Goal: Task Accomplishment & Management: Manage account settings

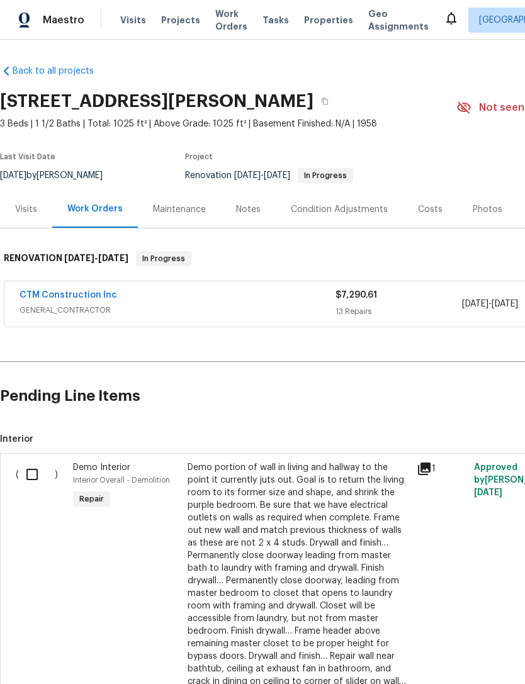
click at [51, 298] on link "CTM Construction Inc" at bounding box center [67, 295] width 97 height 9
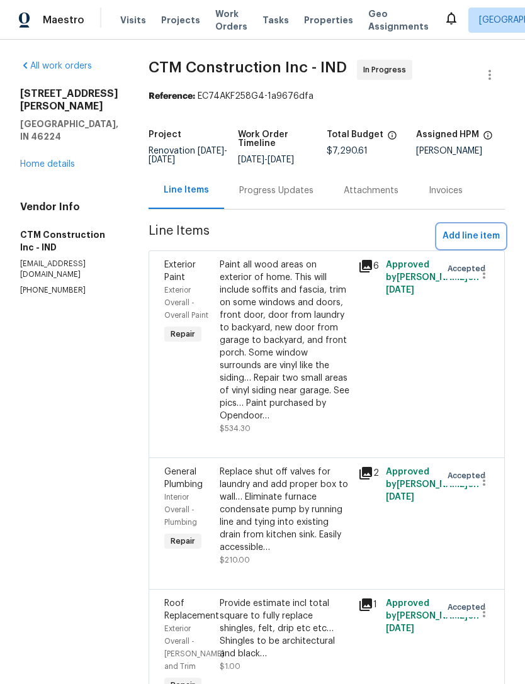
click at [457, 244] on span "Add line item" at bounding box center [470, 236] width 57 height 16
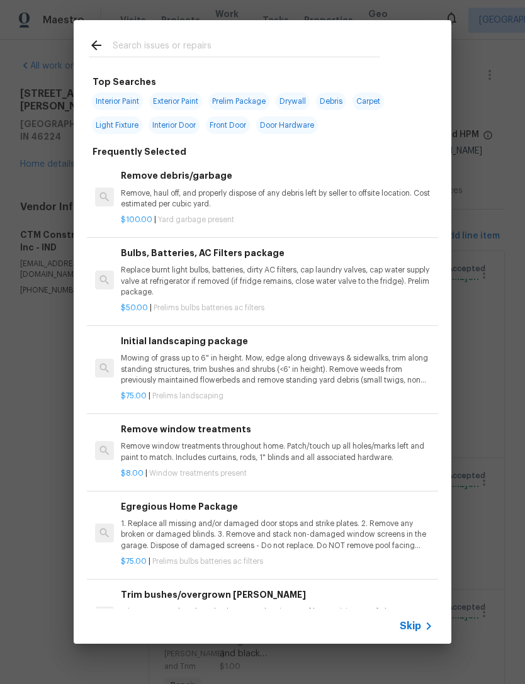
click at [427, 630] on icon at bounding box center [428, 625] width 15 height 15
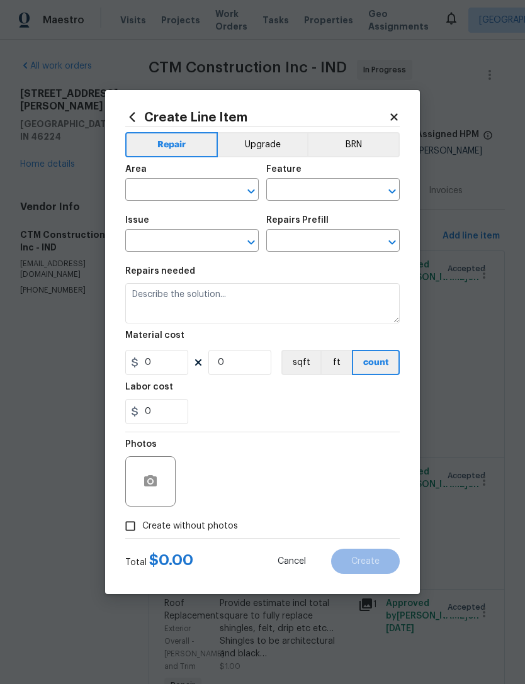
click at [398, 112] on icon at bounding box center [393, 116] width 11 height 11
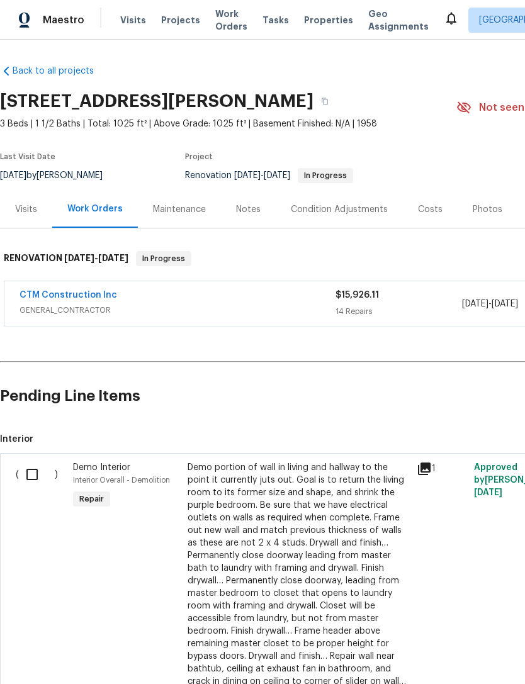
click at [49, 298] on link "CTM Construction Inc" at bounding box center [67, 295] width 97 height 9
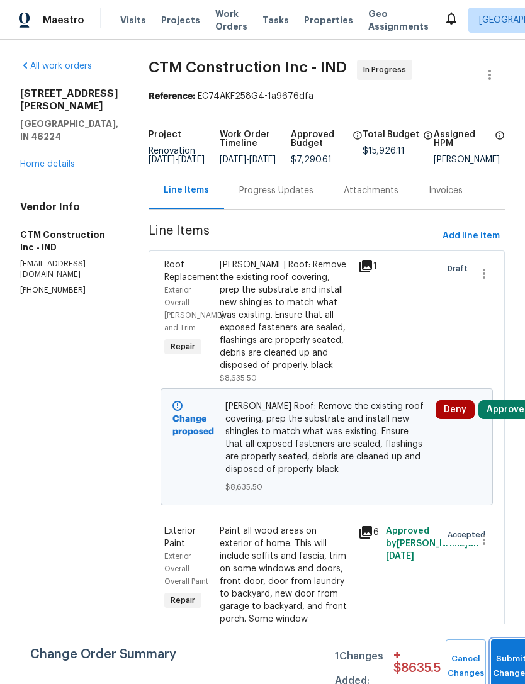
click at [510, 664] on span "Submit Changes" at bounding box center [511, 666] width 28 height 29
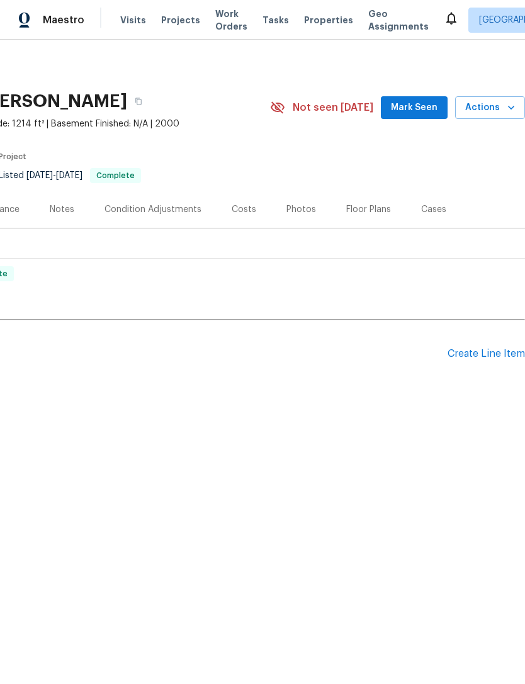
scroll to position [0, 186]
click at [486, 355] on div "Create Line Item" at bounding box center [485, 354] width 77 height 12
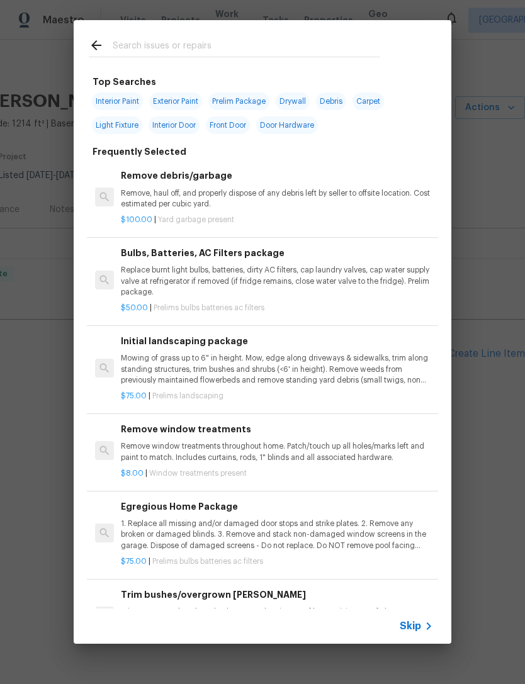
click at [417, 624] on span "Skip" at bounding box center [409, 626] width 21 height 13
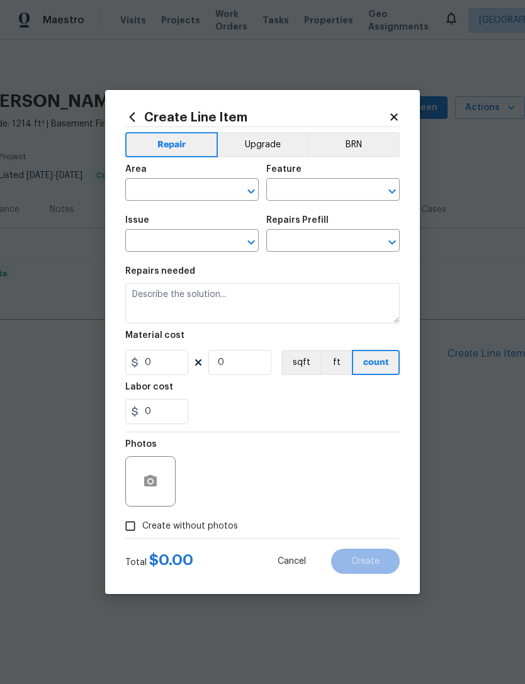
click at [151, 187] on input "text" at bounding box center [174, 190] width 98 height 19
type input "f"
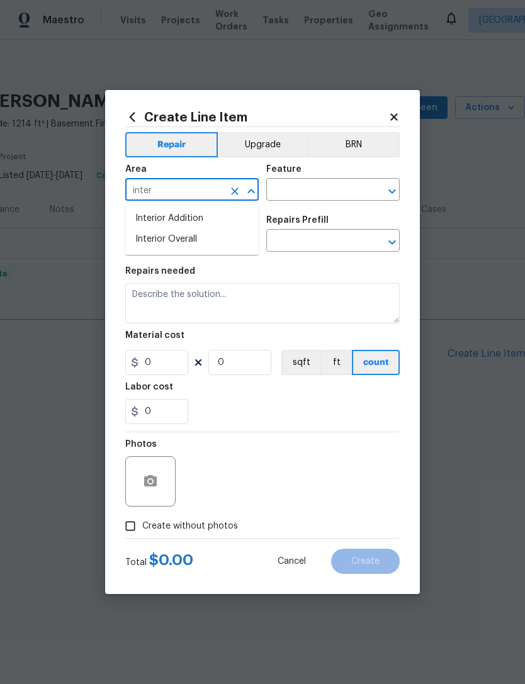
click at [153, 240] on li "Interior Overall" at bounding box center [191, 239] width 133 height 21
type input "Interior Overall"
click at [295, 189] on input "text" at bounding box center [315, 190] width 98 height 19
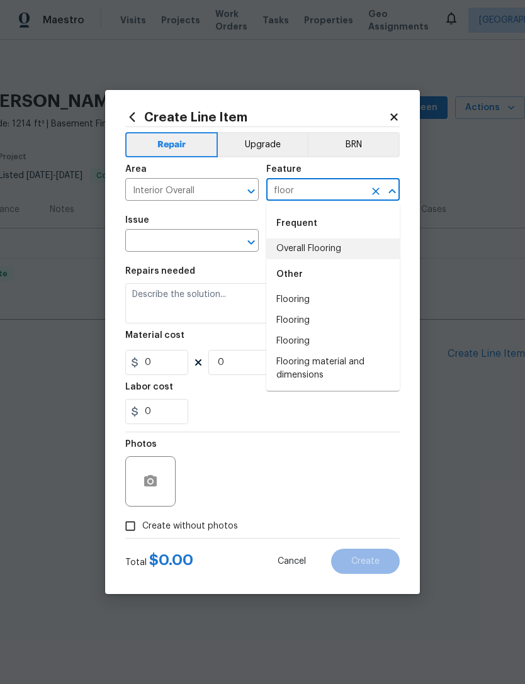
click at [291, 252] on li "Overall Flooring" at bounding box center [332, 248] width 133 height 21
type input "Overall Flooring"
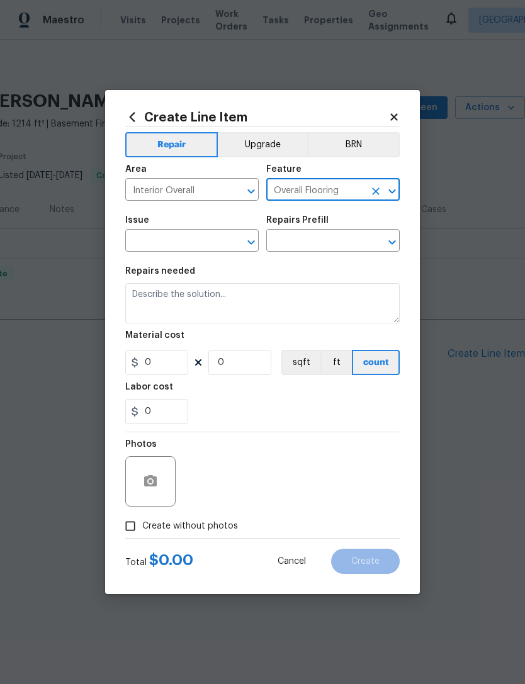
click at [147, 238] on input "text" at bounding box center [174, 241] width 98 height 19
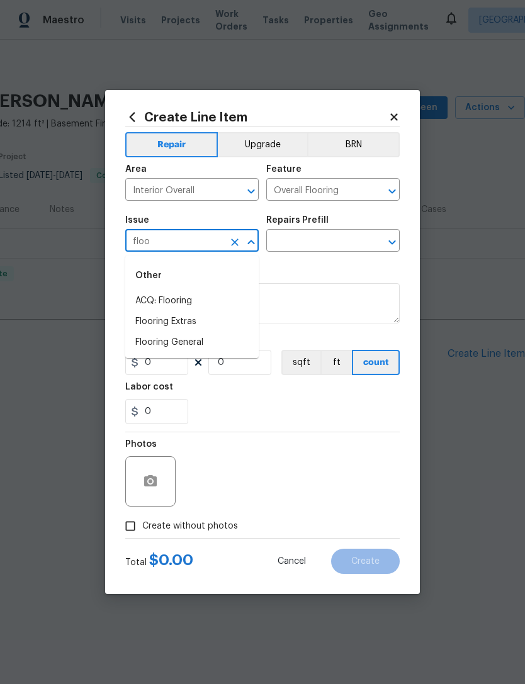
click at [150, 343] on li "Flooring General" at bounding box center [191, 342] width 133 height 21
type input "Flooring General"
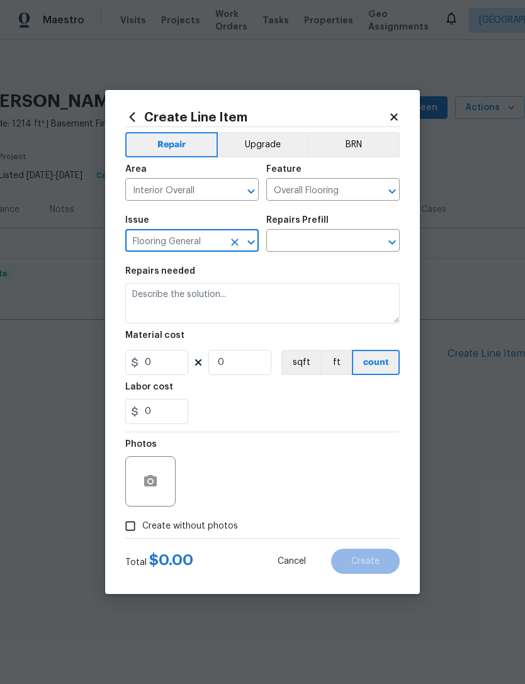
click at [295, 245] on input "text" at bounding box center [315, 241] width 98 height 19
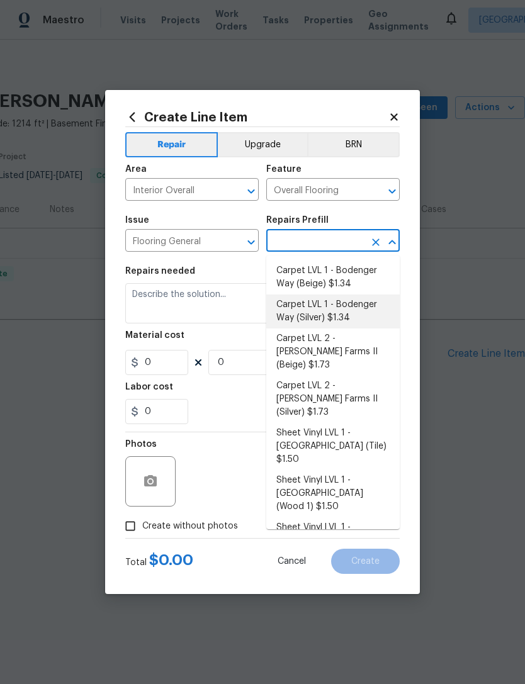
click at [369, 316] on li "Carpet LVL 1 - Bodenger Way (Silver) $1.34" at bounding box center [332, 311] width 133 height 34
type input "Carpet LVL 1 - Bodenger Way (Silver) $1.34"
type textarea "Install new carpet. (Bodenger Way 945 Winter Ash, Silver) at all previously car…"
type input "1"
type input "Carpet LVL 1 - Bodenger Way (Silver) $1.34"
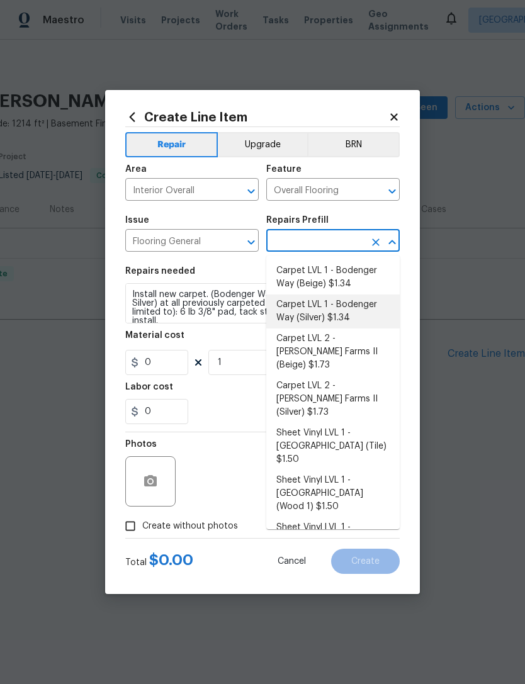
type input "1.34"
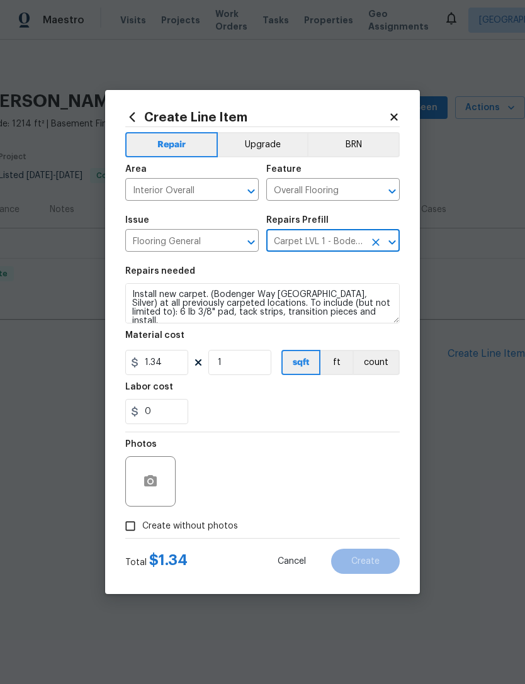
click at [375, 247] on icon "Clear" at bounding box center [375, 242] width 13 height 13
click at [374, 244] on icon "Clear" at bounding box center [376, 242] width 8 height 8
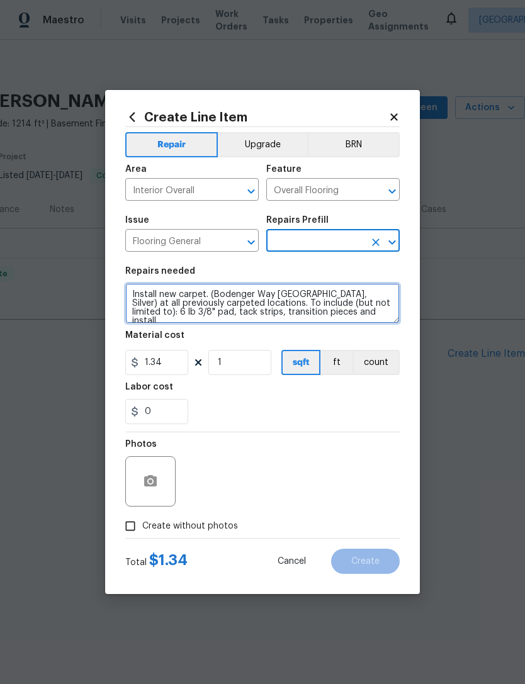
click at [131, 295] on textarea "Install new carpet. (Bodenger Way 945 Winter Ash, Silver) at all previously car…" at bounding box center [262, 303] width 274 height 40
click at [133, 294] on textarea "Install new carpet. (Bodenger Way 945 Winter Ash, Silver) at all previously car…" at bounding box center [262, 303] width 274 height 40
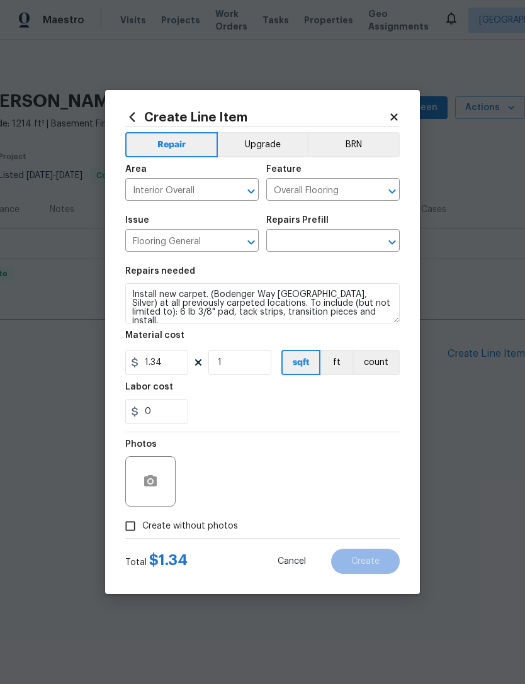
click at [343, 236] on input "text" at bounding box center [315, 241] width 98 height 19
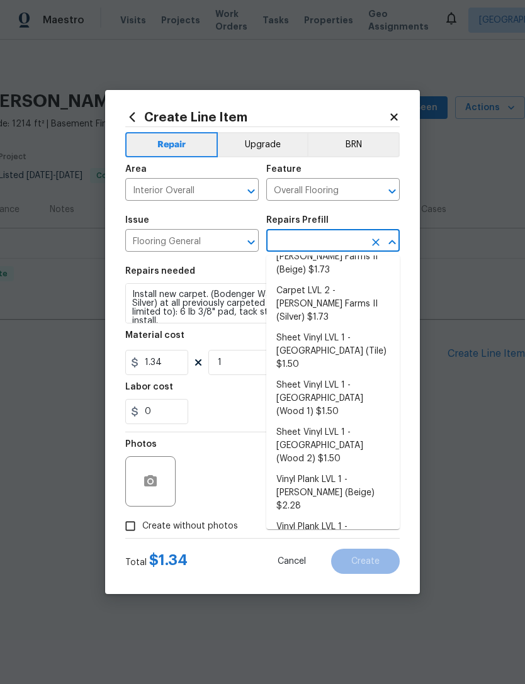
scroll to position [94, 0]
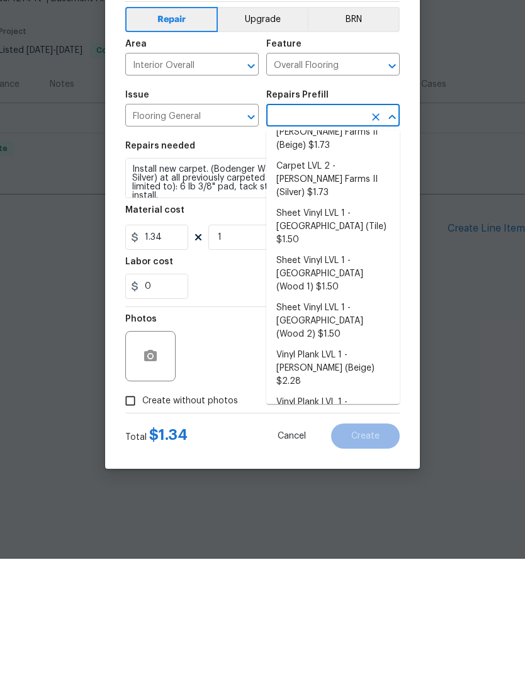
click at [359, 598] on li "Vinyl Plank LVL 2 - Best Door 4.5 (Brown) $3.50" at bounding box center [332, 615] width 133 height 34
type input "Vinyl Plank LVL 2 - Best Door 4.5 (Brown) $3.50"
type textarea "Install LVP (Best Door 4.5 490 Cuppa Joe) Includes transitions, glue and associ…"
type input "Vinyl Plank LVL 2 - Best Door 4.5 (Brown) $3.50"
type input "3.5"
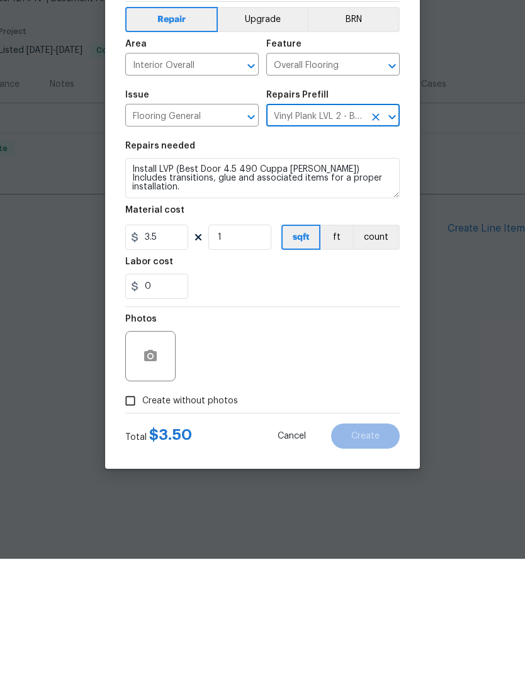
click at [129, 514] on input "Create without photos" at bounding box center [130, 526] width 24 height 24
checkbox input "true"
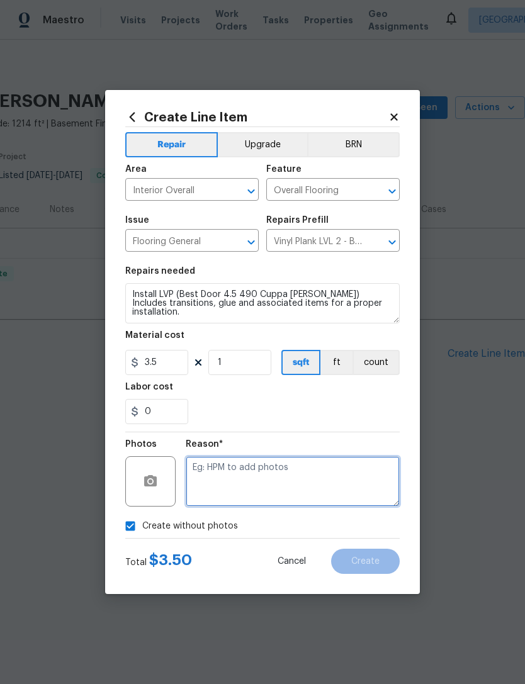
click at [333, 465] on textarea at bounding box center [293, 481] width 214 height 50
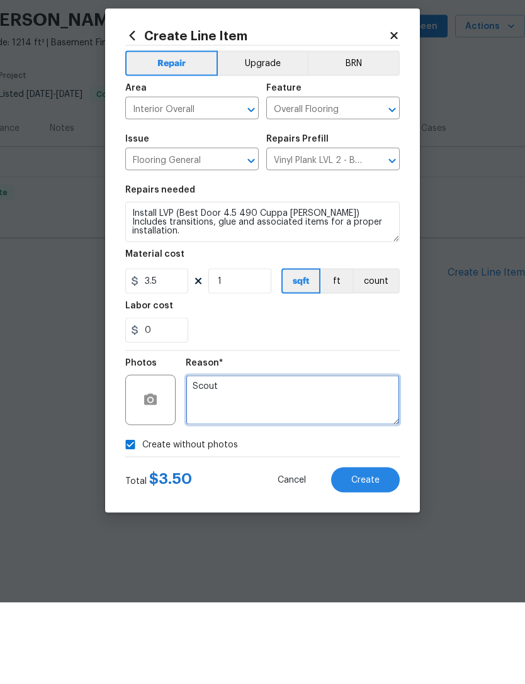
type textarea "Scout"
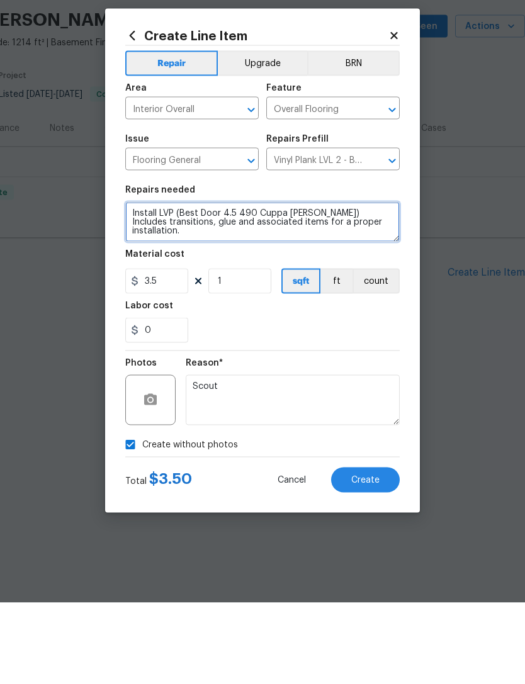
click at [127, 283] on textarea "Install LVP (Best Door 4.5 490 Cuppa Joe) Includes transitions, glue and associ…" at bounding box center [262, 303] width 274 height 40
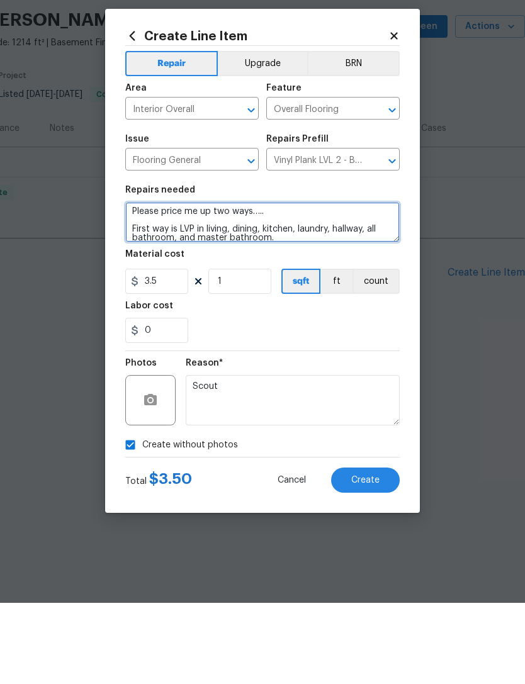
scroll to position [5, 0]
click at [373, 283] on textarea "Please price me up two ways….. First way is LVP in living, dining, kitchen, lau…" at bounding box center [262, 303] width 274 height 40
click at [126, 283] on textarea "Please price me up two ways….. First way is LVP in living, dining, kitchen, lau…" at bounding box center [262, 303] width 274 height 40
click at [357, 283] on textarea "Please price me up two ways….. First way is LVP in living, dining, kitchen, lau…" at bounding box center [262, 303] width 274 height 40
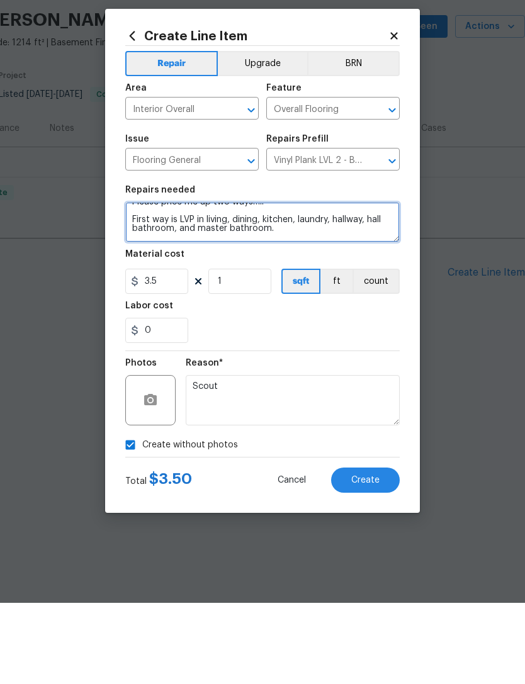
scroll to position [35, 0]
click at [303, 283] on textarea "Please price me up two ways….. First way is LVP in living, dining, kitchen, lau…" at bounding box center [262, 303] width 274 height 40
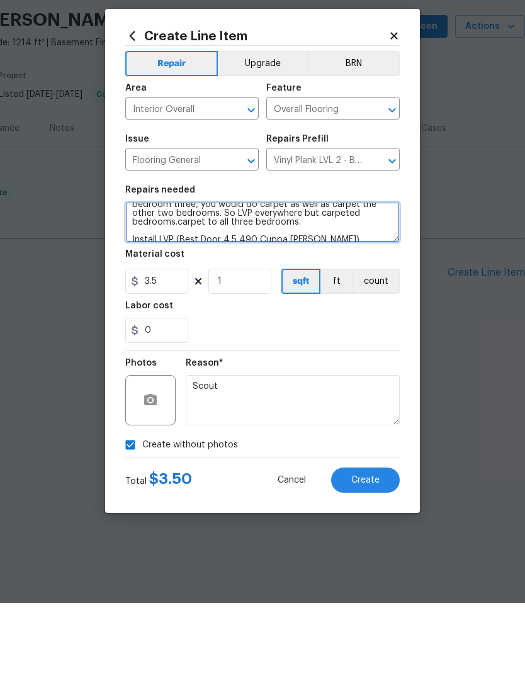
click at [201, 283] on textarea "Please price me up two ways….. First way is LVP in living, dining, kitchen, lau…" at bounding box center [262, 303] width 274 height 40
click at [204, 283] on textarea "Please price me up two ways….. First way is LVP in living, dining, kitchen, lau…" at bounding box center [262, 303] width 274 height 40
click at [361, 283] on textarea "Please price me up two ways….. First way is LVP in living, dining, kitchen, lau…" at bounding box center [262, 303] width 274 height 40
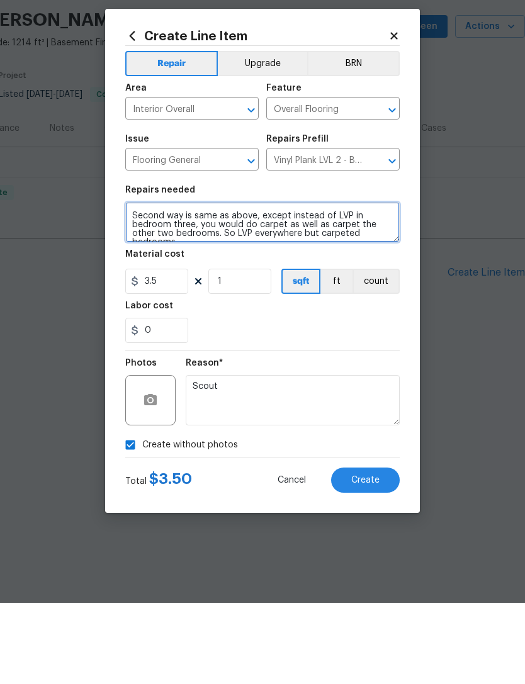
scroll to position [44, 0]
click at [187, 283] on textarea "Please price me up two ways….. First way is LVP in living, dining, kitchen, lau…" at bounding box center [262, 303] width 274 height 40
click at [372, 283] on textarea "Please price me up two ways….. First way is LVP in living, dining, kitchen, lau…" at bounding box center [262, 303] width 274 height 40
click at [176, 283] on textarea "Please price me up two ways….. First way is LVP in living, dining, kitchen, lau…" at bounding box center [262, 303] width 274 height 40
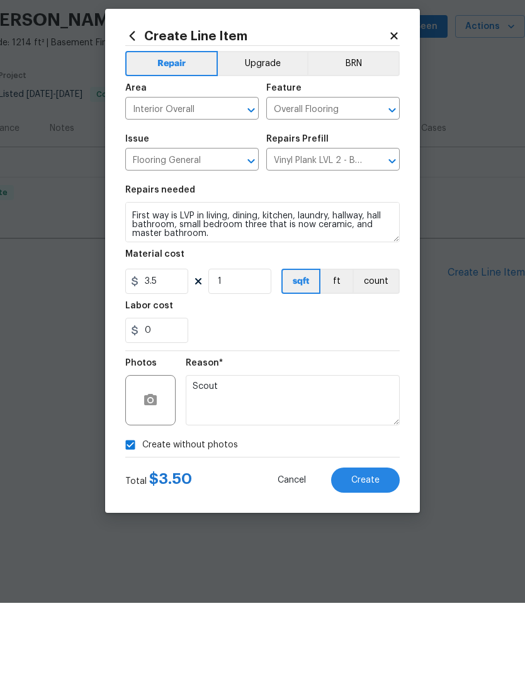
click at [355, 399] on div "0" at bounding box center [262, 411] width 274 height 25
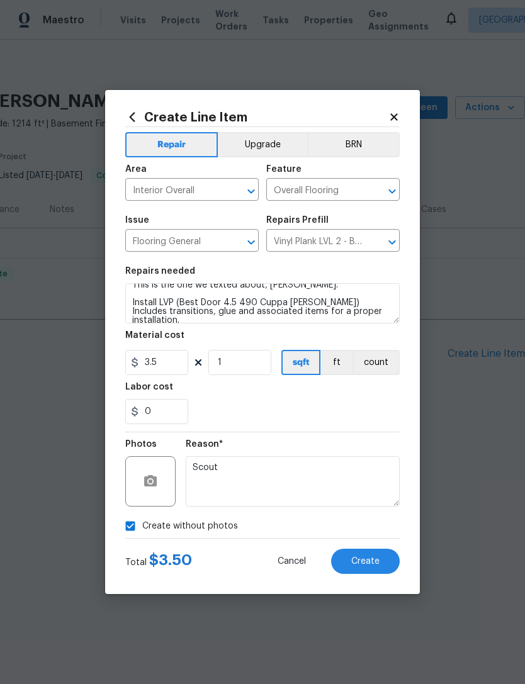
scroll to position [114, 0]
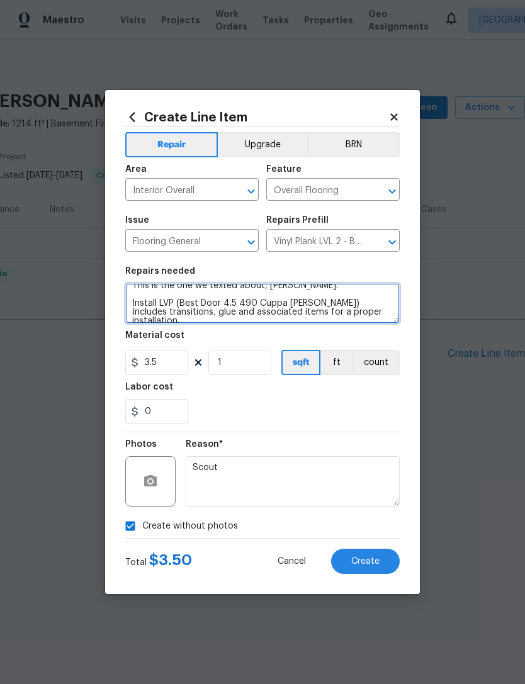
click at [372, 315] on textarea "Please price me up two ways….. First way is LVP in living, dining, kitchen, lau…" at bounding box center [262, 303] width 274 height 40
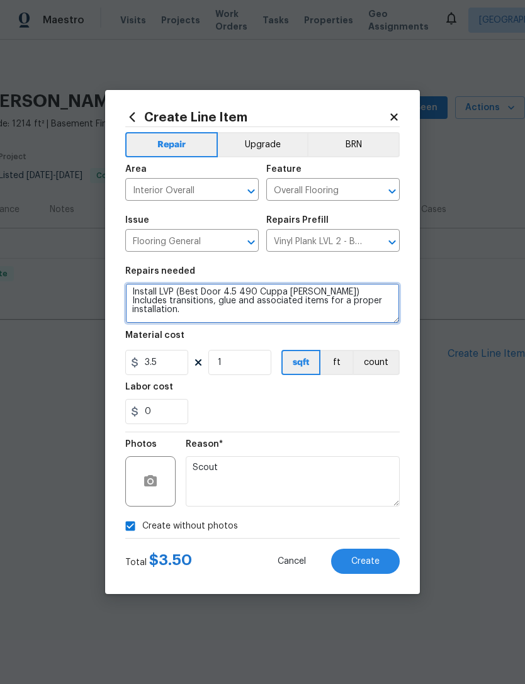
scroll to position [126, 0]
type textarea "Please price me up two ways….. First way is LVP in living, dining, kitchen, lau…"
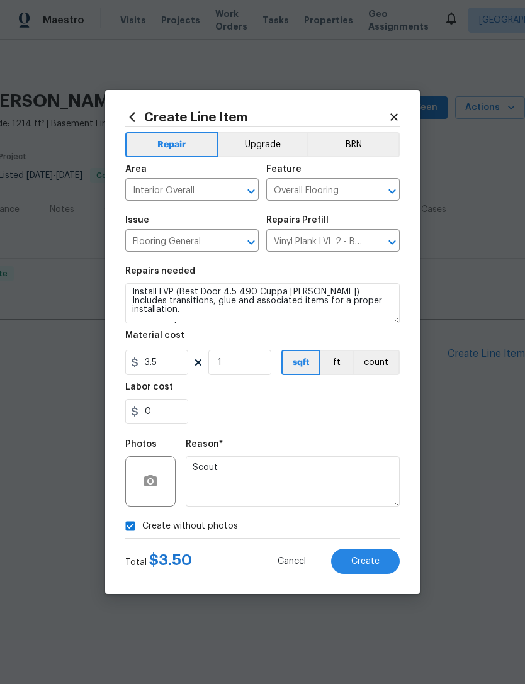
click at [386, 267] on section "Repairs needed Please price me up two ways….. First way is LVP in living, dinin…" at bounding box center [262, 345] width 274 height 172
click at [384, 560] on button "Create" at bounding box center [365, 560] width 69 height 25
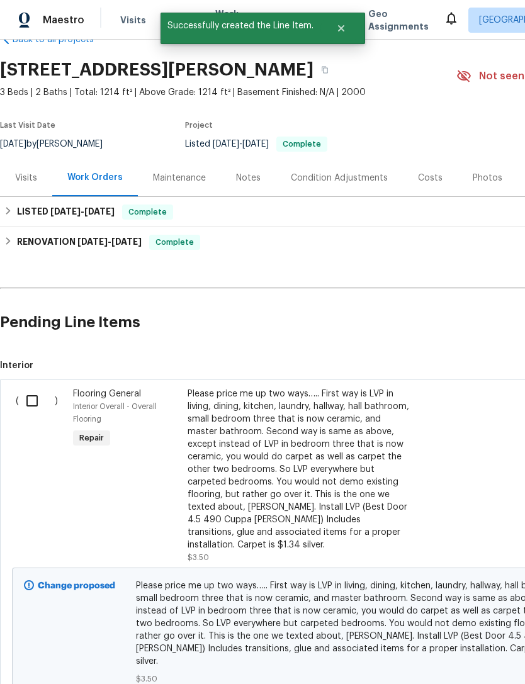
scroll to position [32, 0]
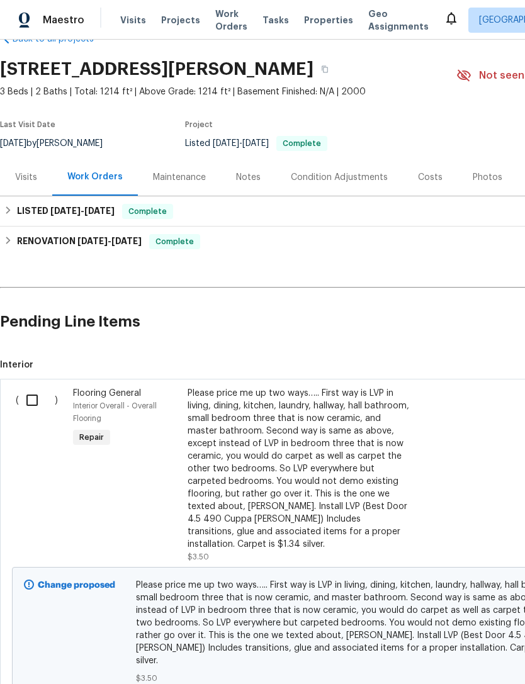
click at [30, 395] on input "checkbox" at bounding box center [37, 400] width 36 height 26
checkbox input "true"
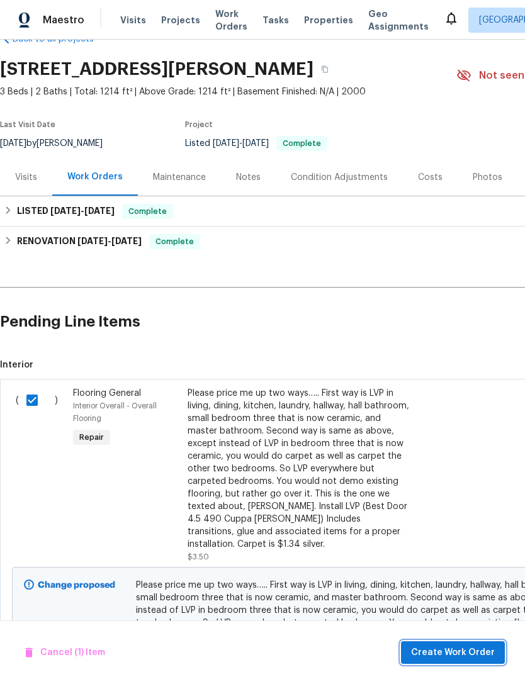
click at [463, 651] on span "Create Work Order" at bounding box center [453, 653] width 84 height 16
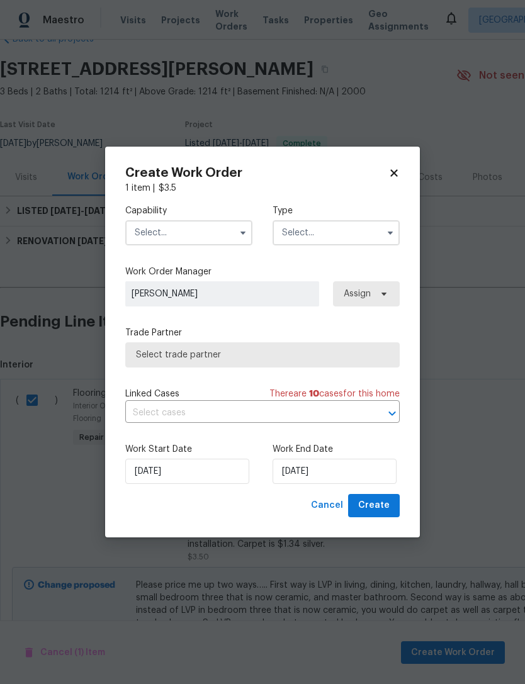
click at [136, 236] on input "text" at bounding box center [188, 232] width 127 height 25
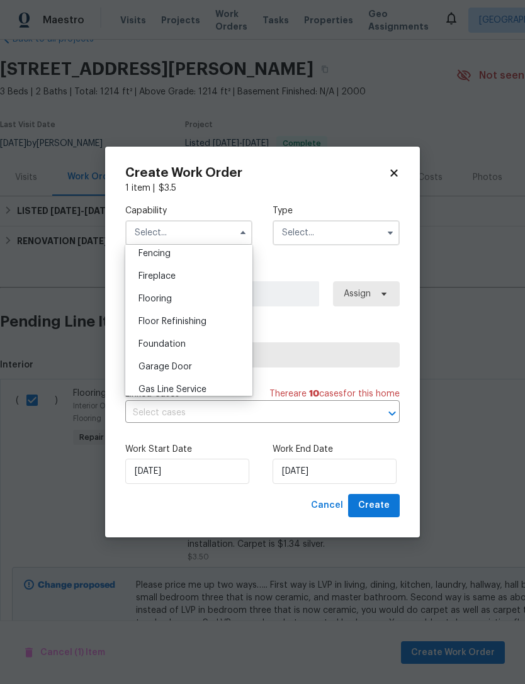
scroll to position [449, 0]
click at [138, 300] on span "Flooring" at bounding box center [154, 298] width 33 height 9
type input "Flooring"
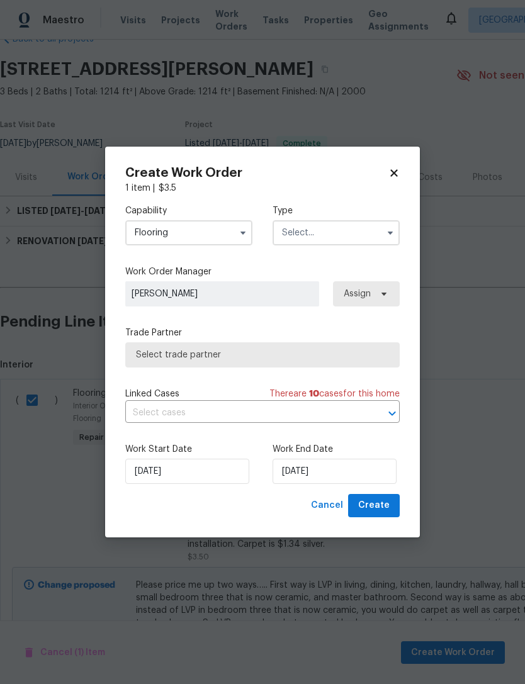
click at [294, 238] on input "text" at bounding box center [335, 232] width 127 height 25
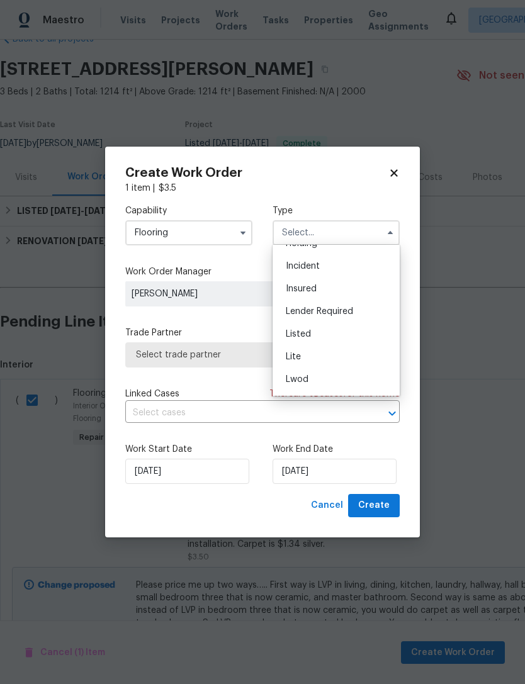
scroll to position [64, 0]
click at [287, 336] on div "Listed" at bounding box center [336, 331] width 121 height 23
type input "Listed"
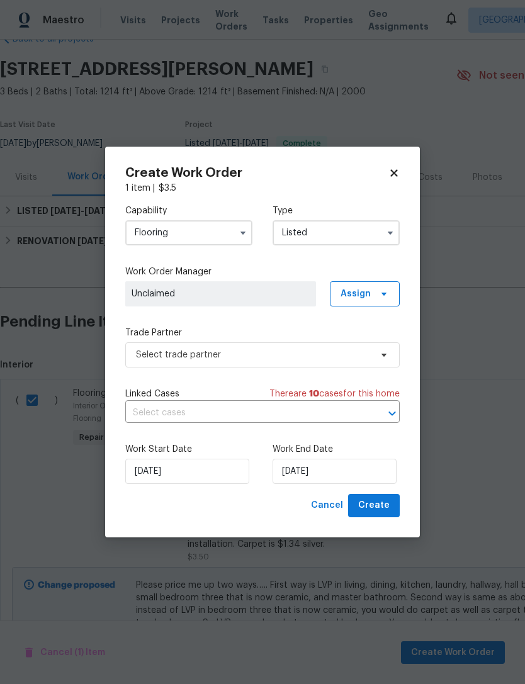
click at [140, 293] on span "Unclaimed" at bounding box center [220, 293] width 178 height 13
click at [384, 292] on icon at bounding box center [383, 293] width 5 height 3
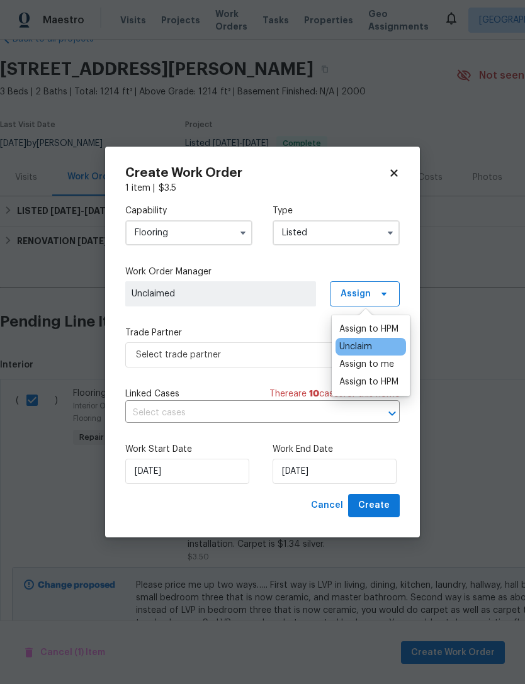
click at [398, 325] on div "Assign to HPM" at bounding box center [368, 329] width 59 height 13
click at [393, 362] on div "Assign to me" at bounding box center [366, 364] width 55 height 13
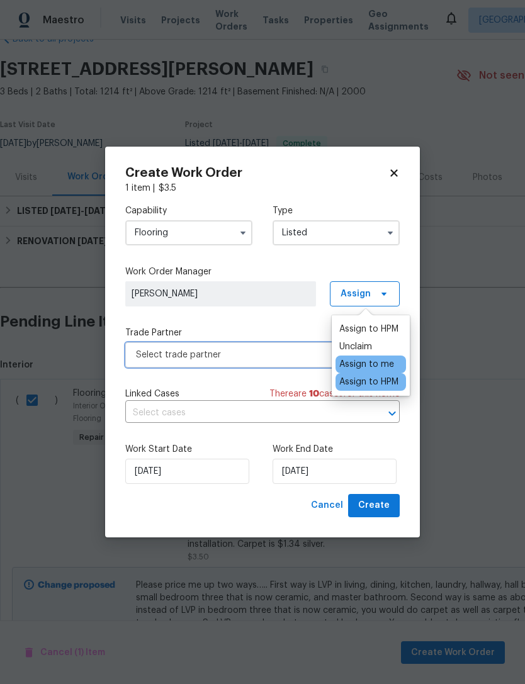
click at [152, 356] on span "Select trade partner" at bounding box center [253, 354] width 235 height 13
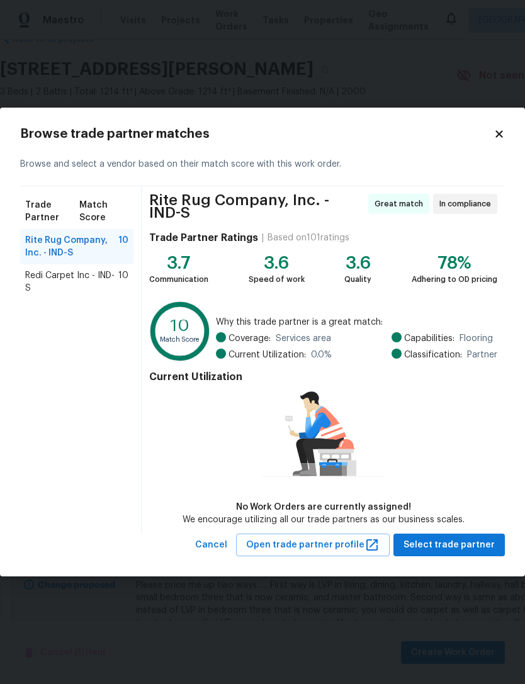
click at [57, 281] on span "Redi Carpet Inc - IND-S" at bounding box center [71, 281] width 93 height 25
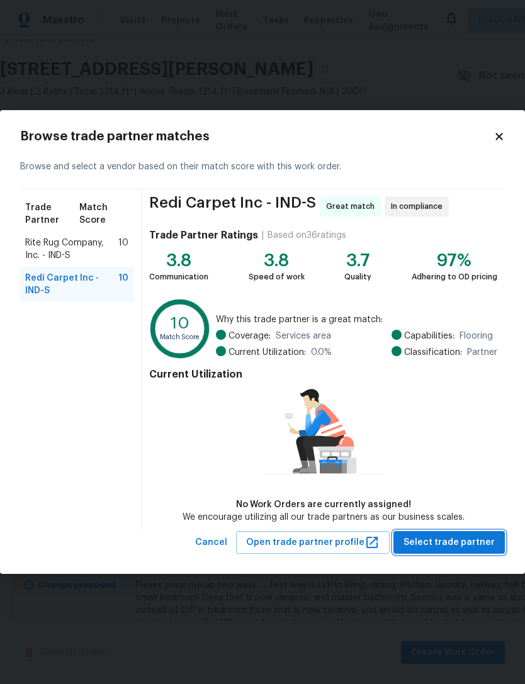
click at [435, 543] on span "Select trade partner" at bounding box center [448, 543] width 91 height 16
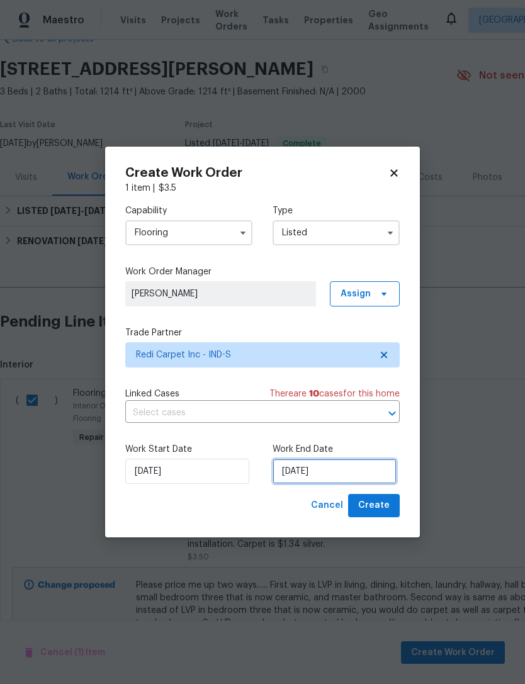
click at [364, 470] on input "[DATE]" at bounding box center [334, 471] width 124 height 25
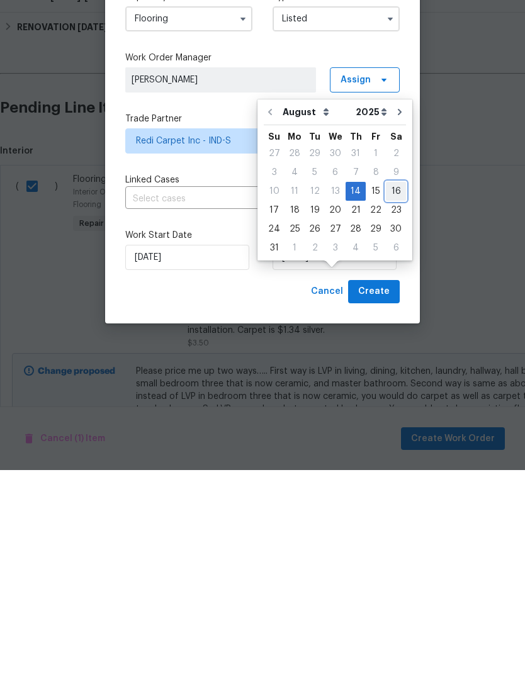
click at [390, 396] on div "16" at bounding box center [396, 405] width 20 height 18
type input "8/16/2025"
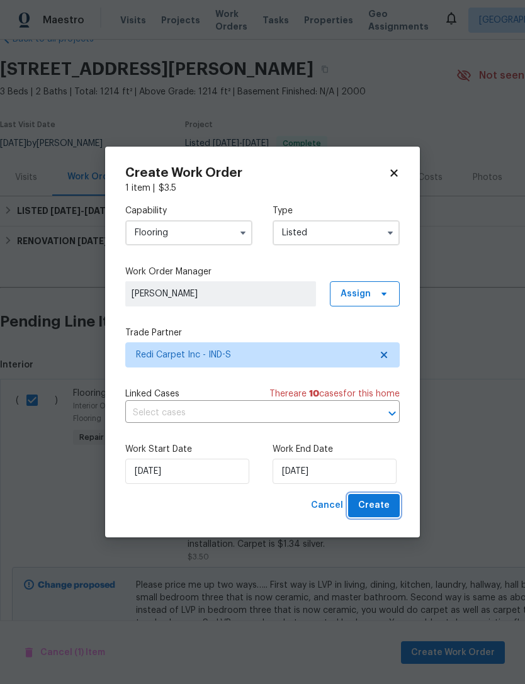
click at [390, 511] on button "Create" at bounding box center [374, 505] width 52 height 23
checkbox input "false"
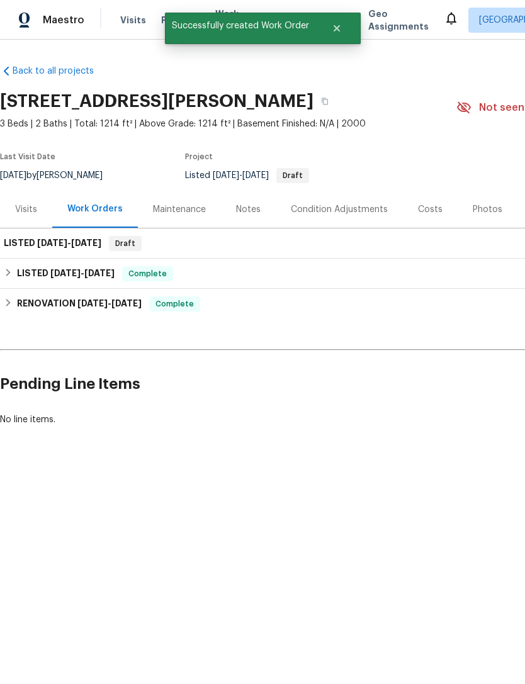
scroll to position [0, 0]
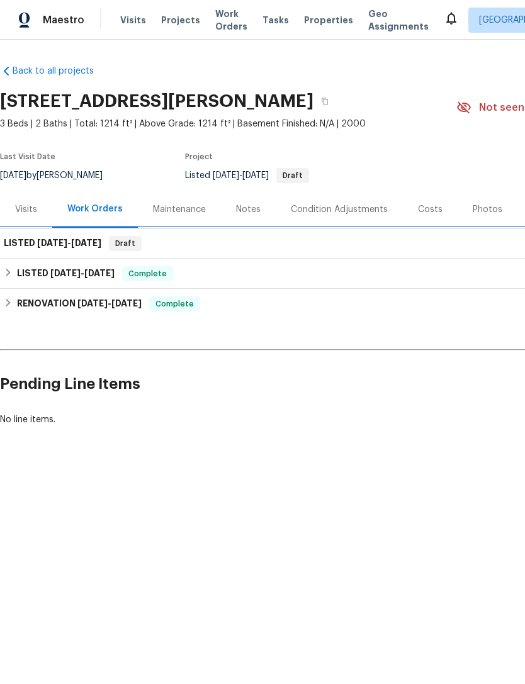
click at [38, 244] on span "8/14/25" at bounding box center [52, 242] width 30 height 9
click at [30, 244] on h6 "LISTED 8/14/25 - 8/16/25" at bounding box center [52, 243] width 97 height 15
click at [43, 242] on span "8/14/25" at bounding box center [52, 242] width 30 height 9
click at [16, 245] on h6 "LISTED 8/14/25 - 8/16/25" at bounding box center [52, 243] width 97 height 15
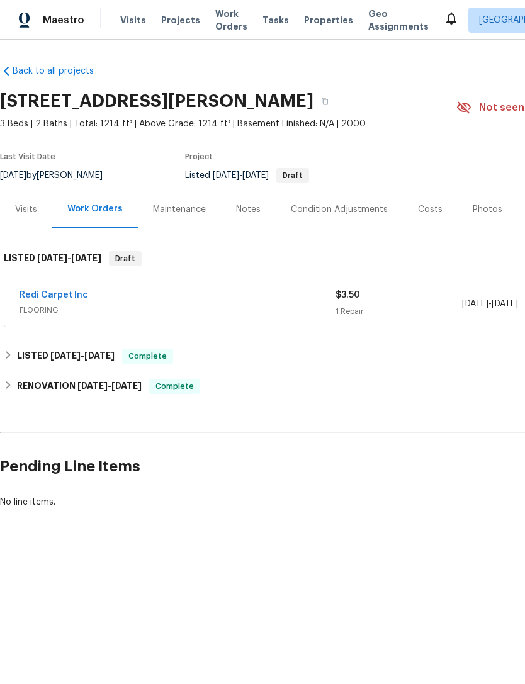
click at [47, 297] on link "Redi Carpet Inc" at bounding box center [53, 295] width 69 height 9
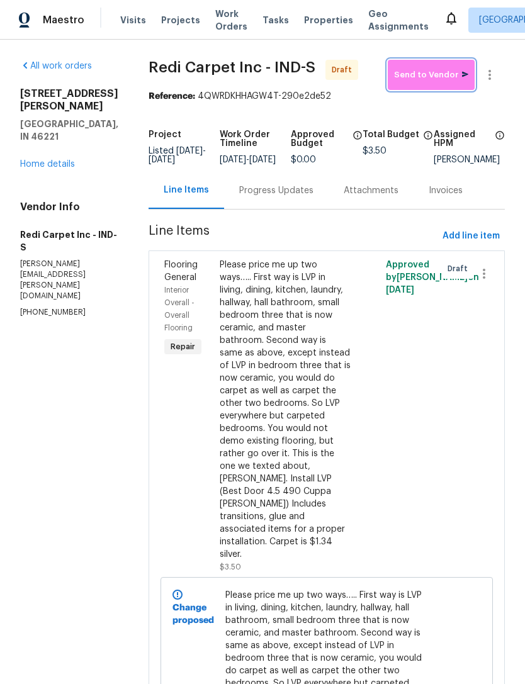
click at [439, 81] on span "Send to Vendor" at bounding box center [431, 75] width 74 height 14
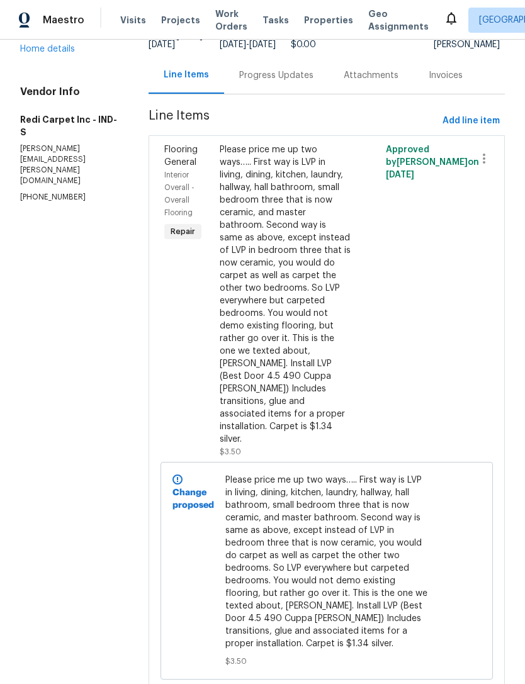
scroll to position [114, 0]
